Goal: Find specific page/section: Find specific page/section

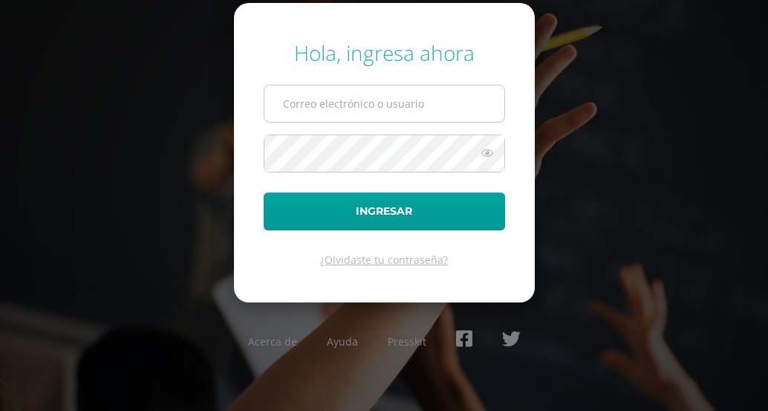
click at [319, 115] on input "text" at bounding box center [385, 103] width 240 height 36
type input "ocuevas@donbosco.edu.gt"
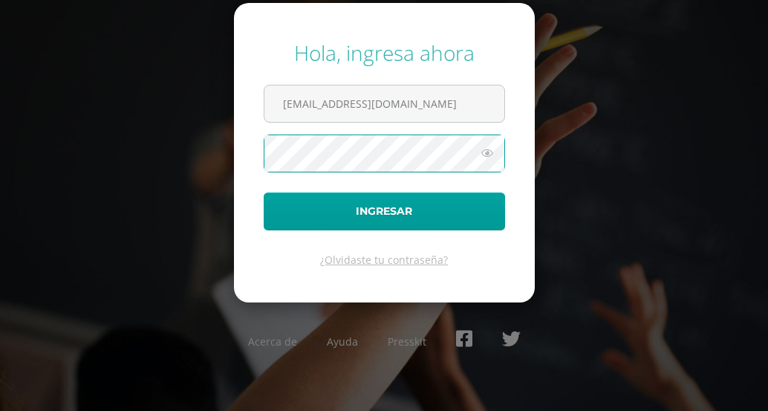
click at [264, 192] on button "Ingresar" at bounding box center [384, 211] width 241 height 38
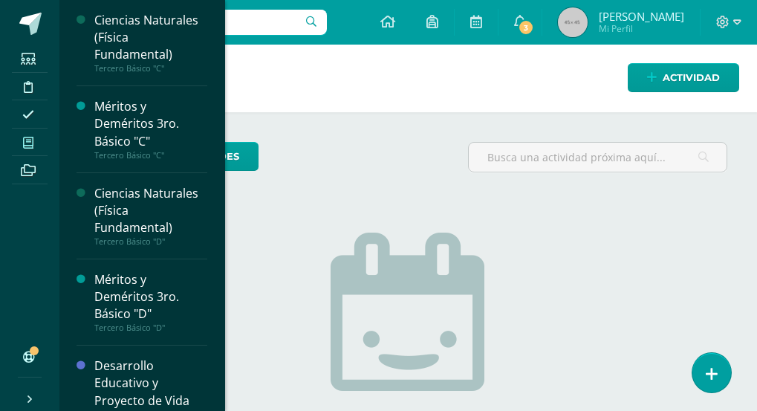
click at [30, 142] on icon at bounding box center [28, 143] width 10 height 12
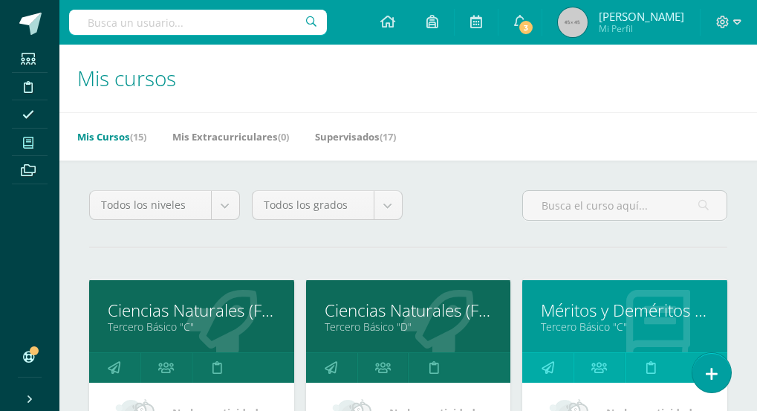
click at [261, 20] on input "text" at bounding box center [198, 22] width 258 height 25
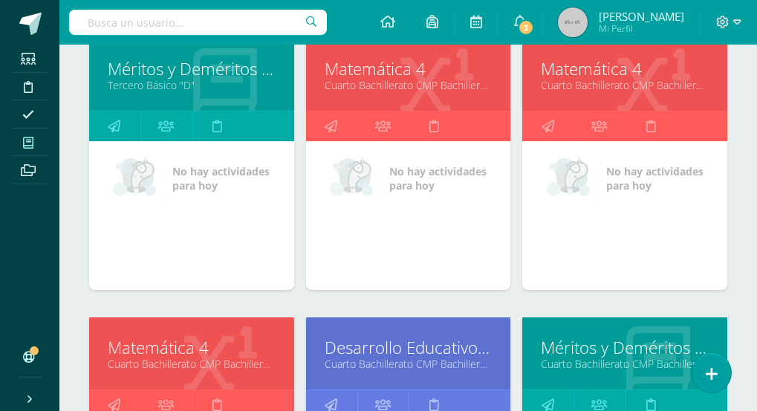
scroll to position [372, 0]
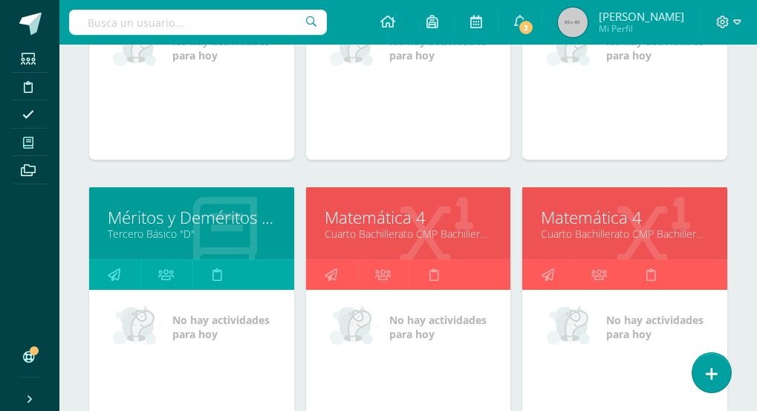
click at [402, 218] on link "Matemática 4" at bounding box center [409, 217] width 168 height 23
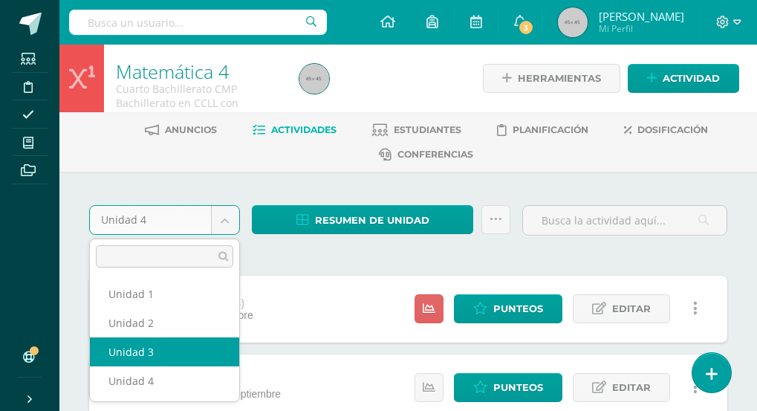
select select "Unidad 3"
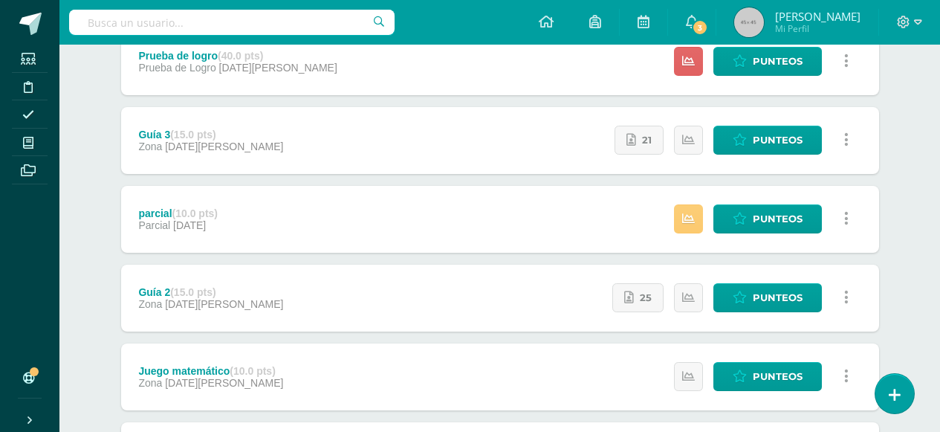
scroll to position [149, 0]
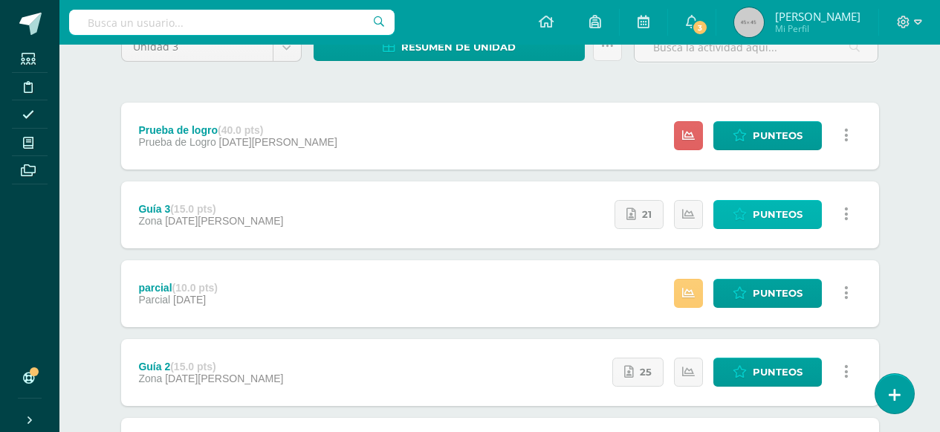
click at [768, 213] on span "Punteos" at bounding box center [778, 214] width 50 height 27
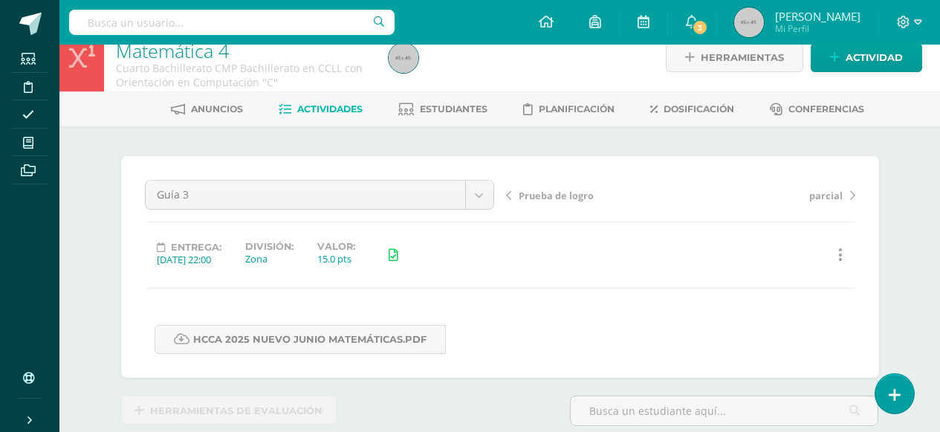
scroll to position [95, 0]
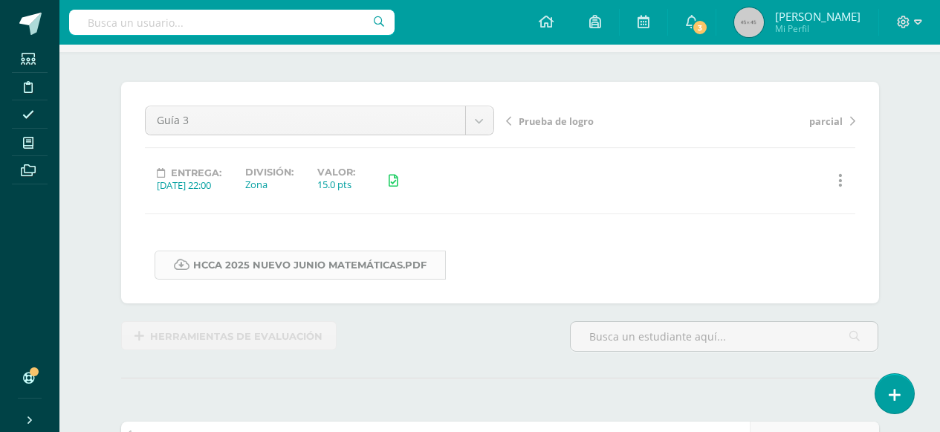
drag, startPoint x: 341, startPoint y: 259, endPoint x: 299, endPoint y: 270, distance: 43.6
click at [299, 270] on link "HCCA 2025 nuevo junio matemáticas.pdf" at bounding box center [300, 264] width 291 height 29
click at [908, 19] on icon at bounding box center [903, 22] width 13 height 13
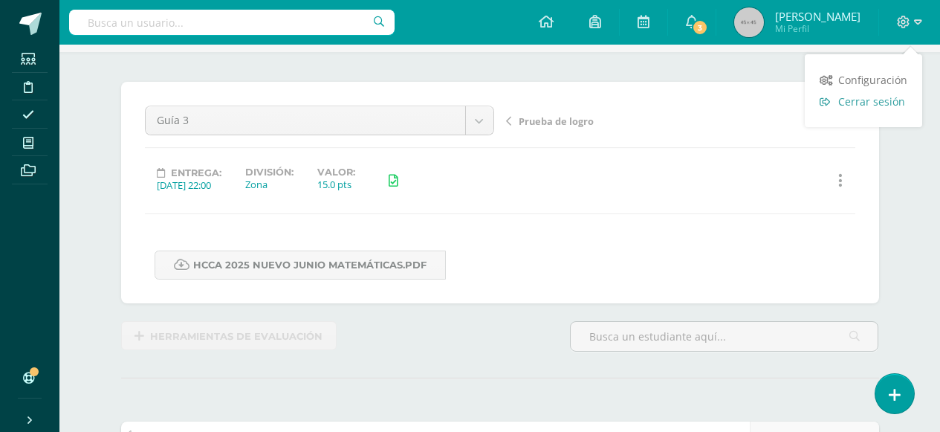
click at [864, 103] on span "Cerrar sesión" at bounding box center [871, 101] width 67 height 14
